Goal: Task Accomplishment & Management: Manage account settings

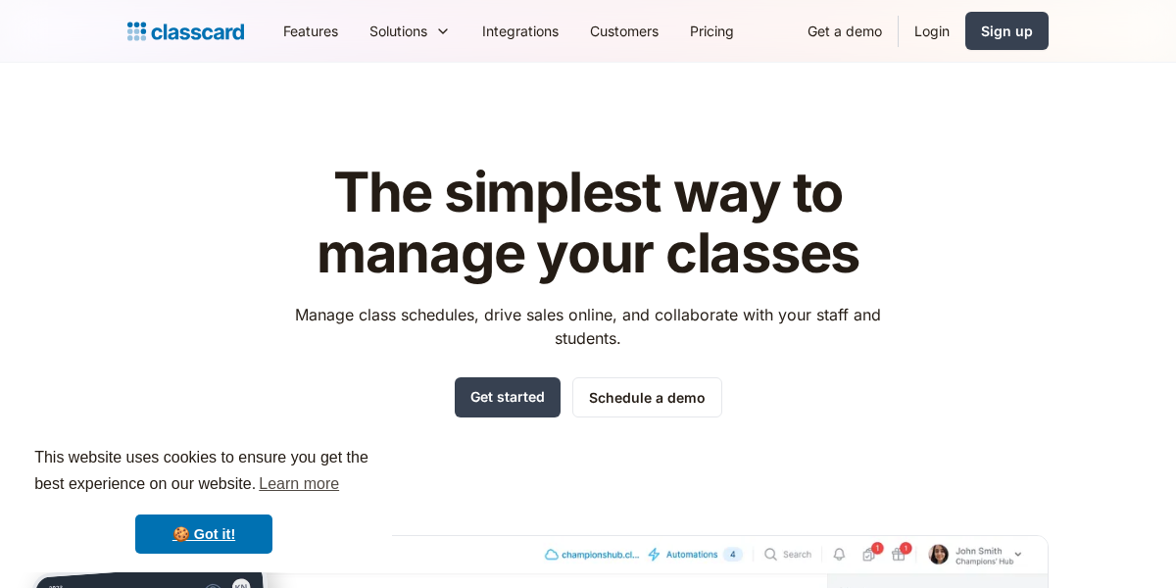
click at [937, 41] on link "Login" at bounding box center [931, 31] width 67 height 44
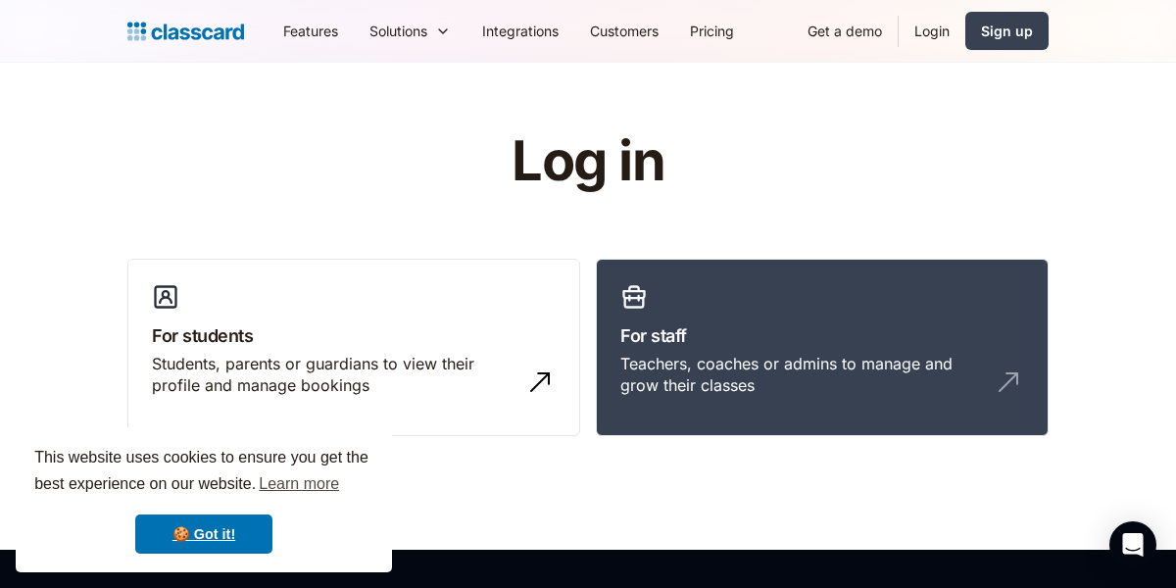
click at [924, 38] on link "Login" at bounding box center [931, 31] width 67 height 44
click at [715, 387] on div "Teachers, coaches or admins to manage and grow their classes" at bounding box center [802, 375] width 364 height 44
